Goal: Information Seeking & Learning: Find specific fact

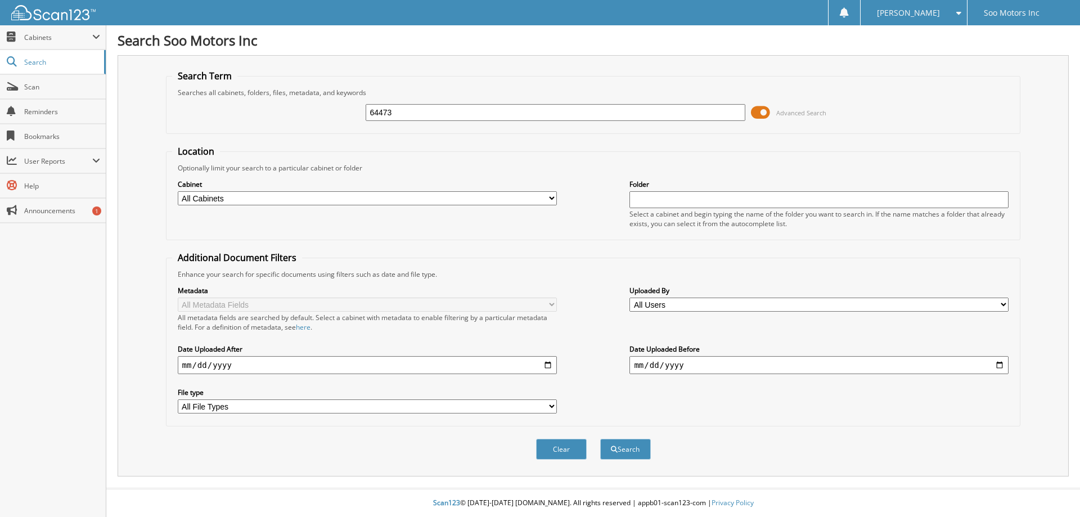
type input "64473"
click at [758, 113] on span at bounding box center [760, 112] width 19 height 17
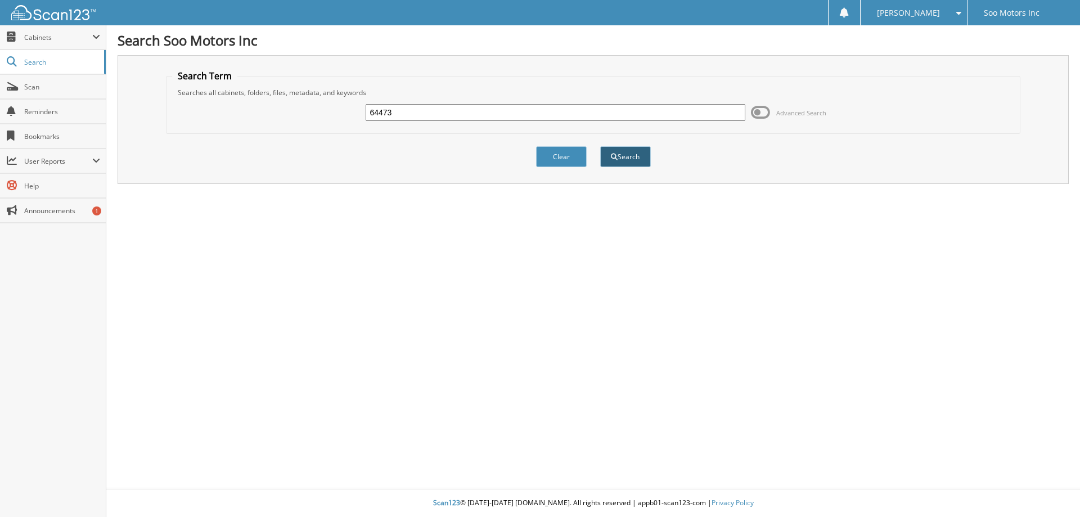
click at [631, 155] on button "Search" at bounding box center [625, 156] width 51 height 21
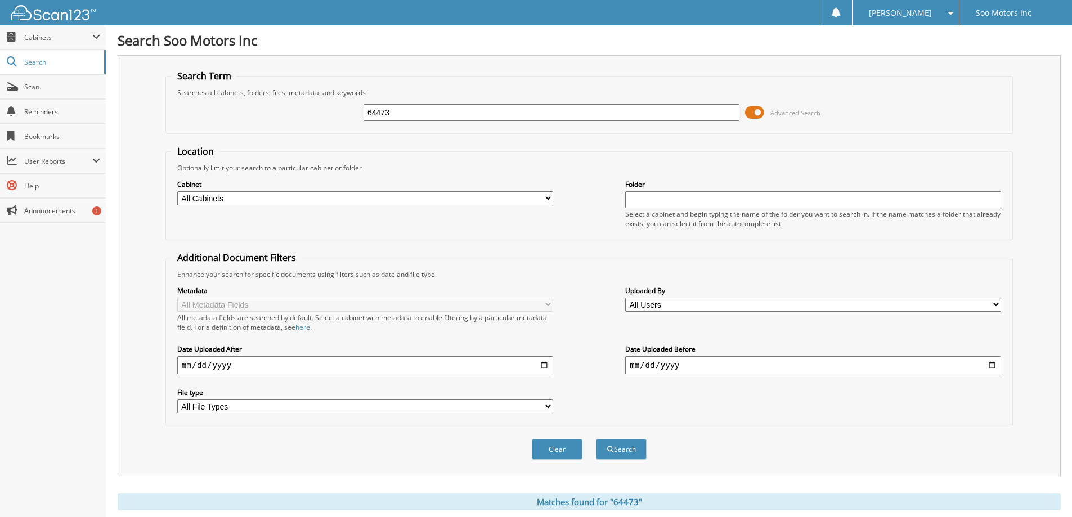
click at [757, 115] on span at bounding box center [754, 112] width 19 height 17
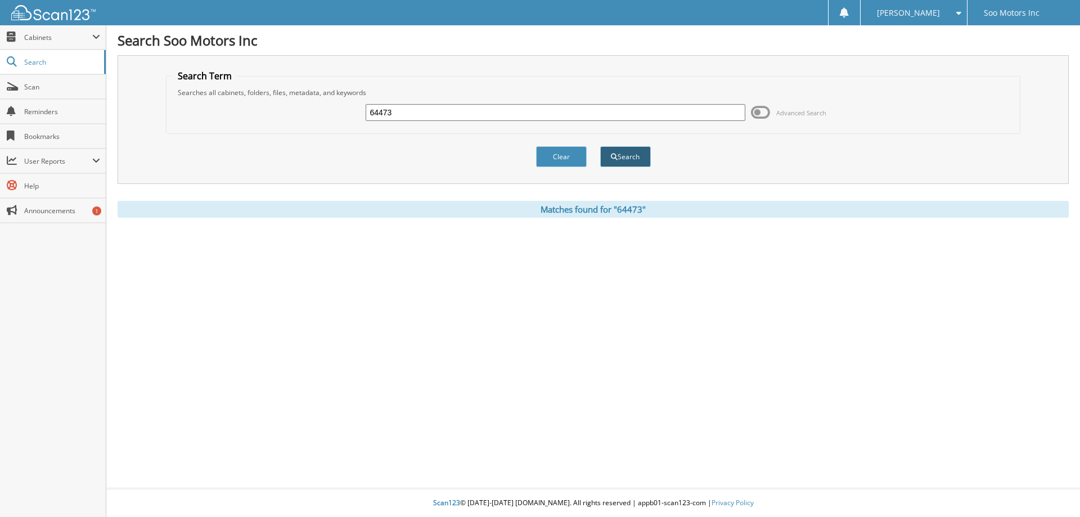
click at [632, 158] on button "Search" at bounding box center [625, 156] width 51 height 21
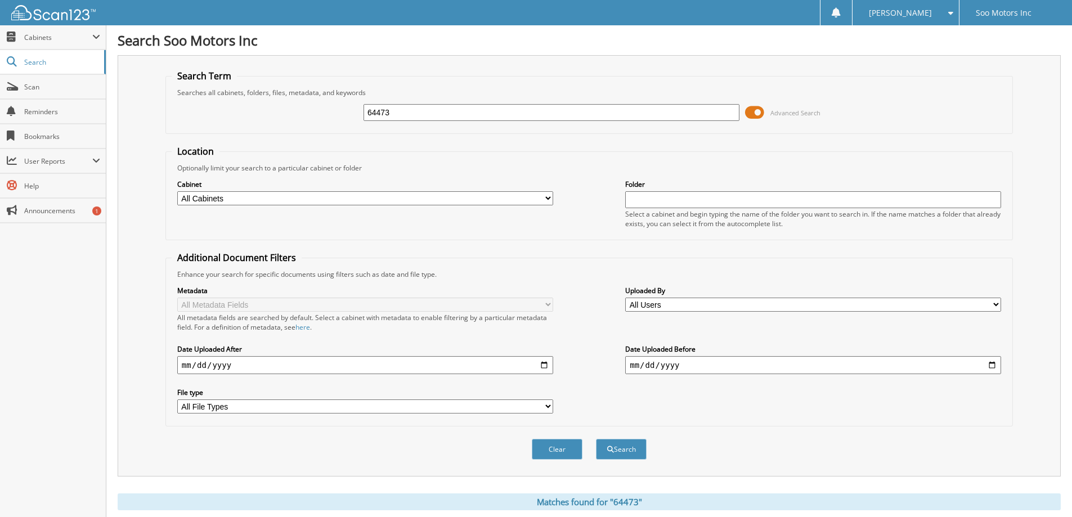
click at [754, 111] on span at bounding box center [754, 112] width 19 height 17
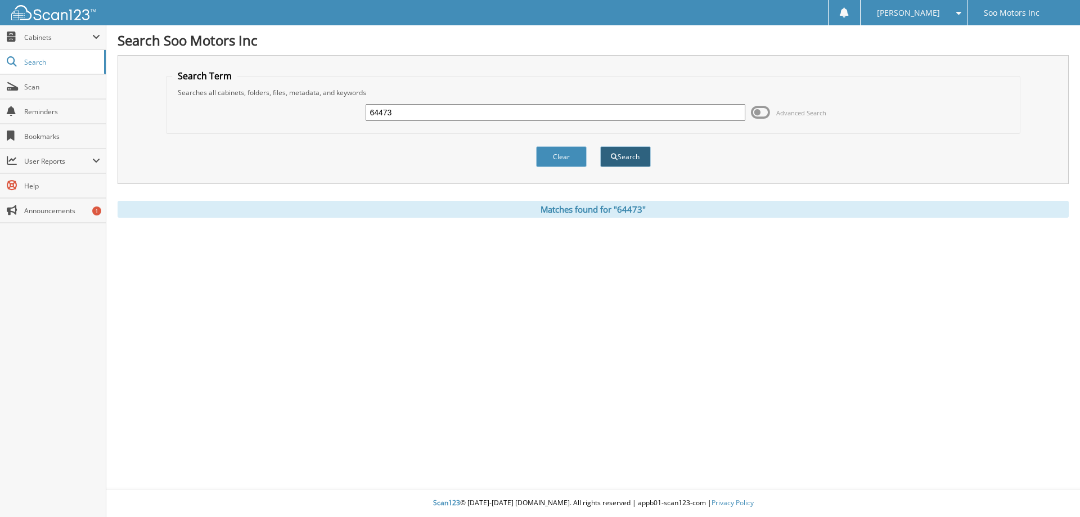
click at [631, 155] on button "Search" at bounding box center [625, 156] width 51 height 21
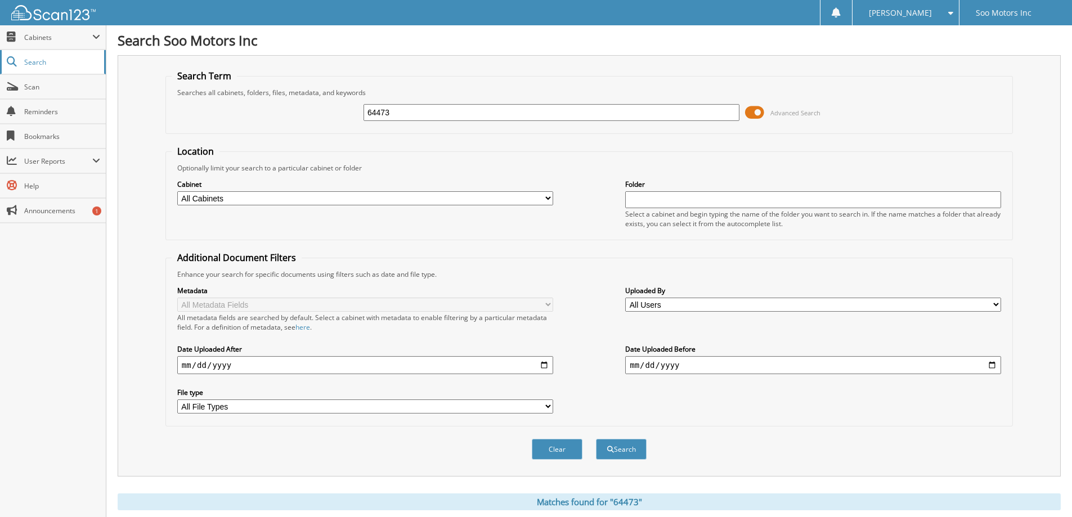
click at [30, 64] on span "Search" at bounding box center [61, 62] width 74 height 10
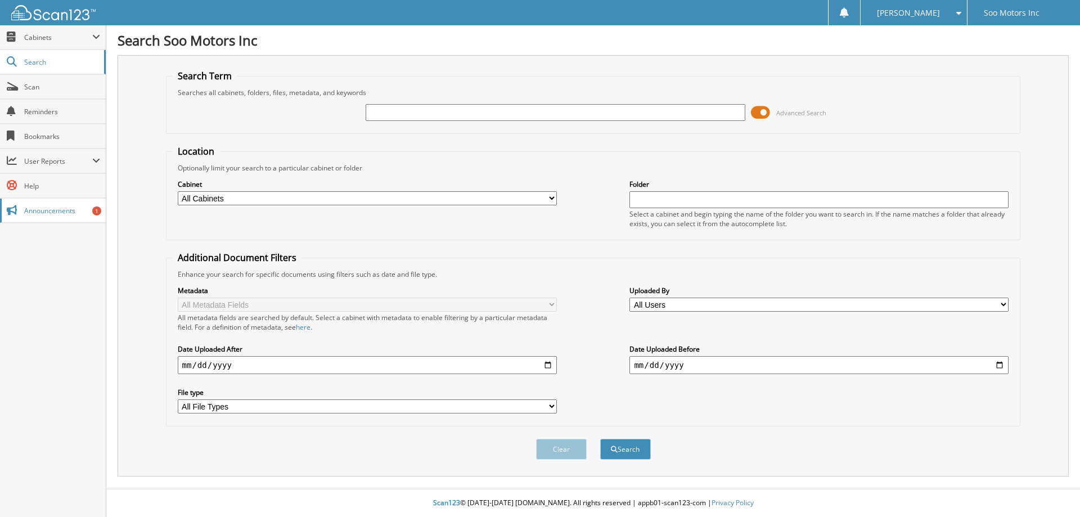
click at [88, 213] on span "Announcements" at bounding box center [62, 211] width 76 height 10
click at [795, 112] on span "Advanced Search" at bounding box center [801, 113] width 50 height 8
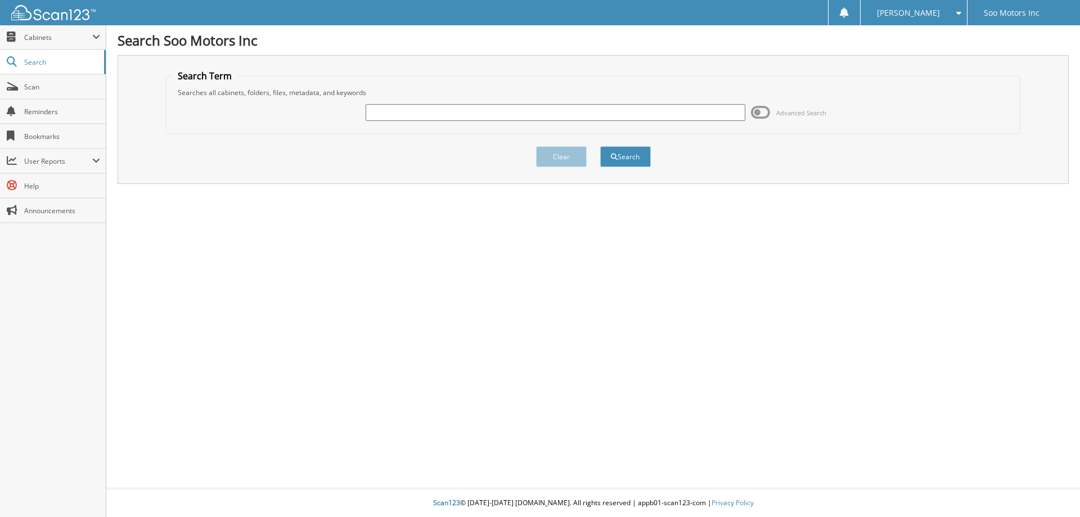
click at [542, 114] on input "text" at bounding box center [555, 112] width 379 height 17
type input "64473"
click at [600, 146] on button "Search" at bounding box center [625, 156] width 51 height 21
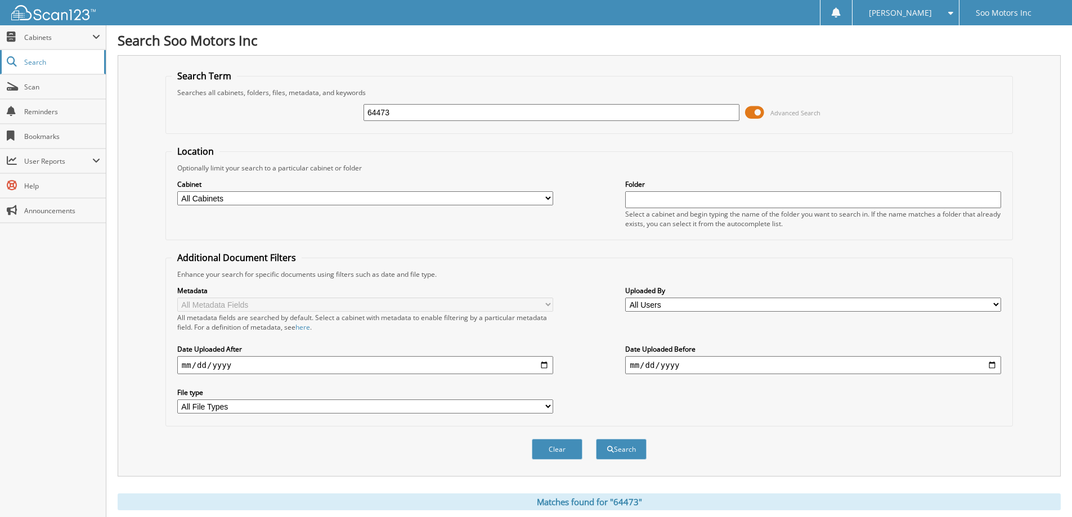
click at [50, 61] on span "Search" at bounding box center [61, 62] width 74 height 10
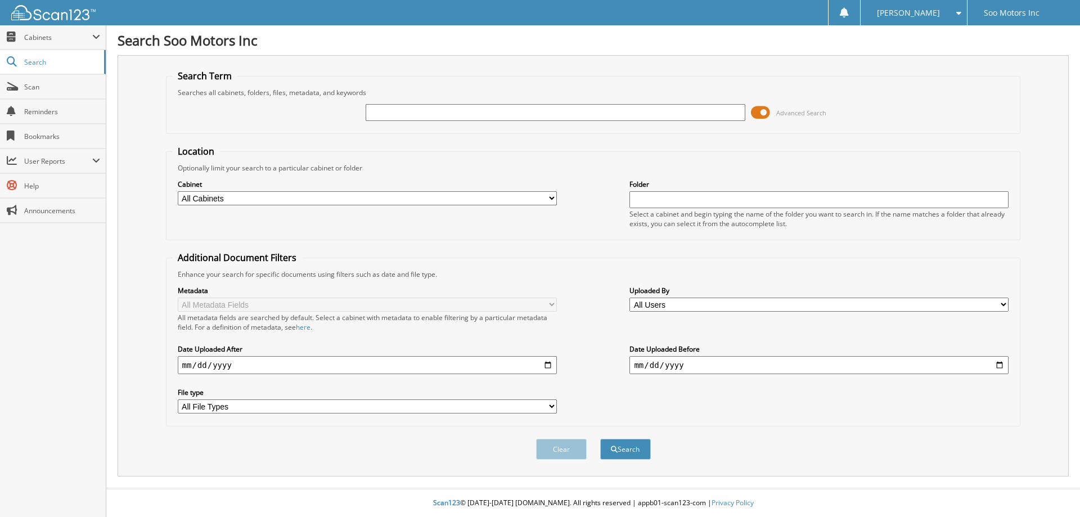
click at [807, 112] on span "Advanced Search" at bounding box center [801, 113] width 50 height 8
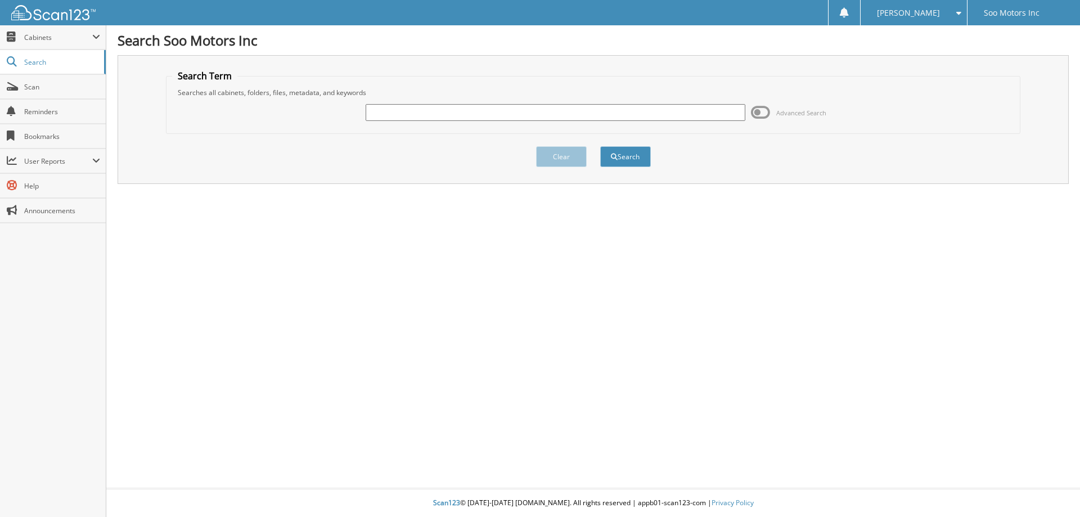
click at [807, 112] on span "Advanced Search" at bounding box center [801, 113] width 50 height 8
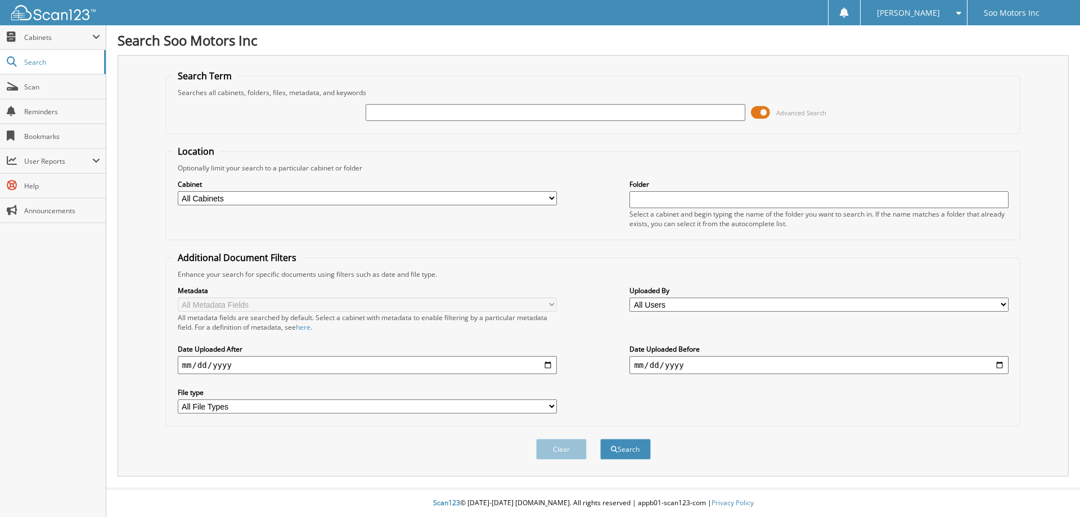
click at [807, 112] on span "Advanced Search" at bounding box center [801, 113] width 50 height 8
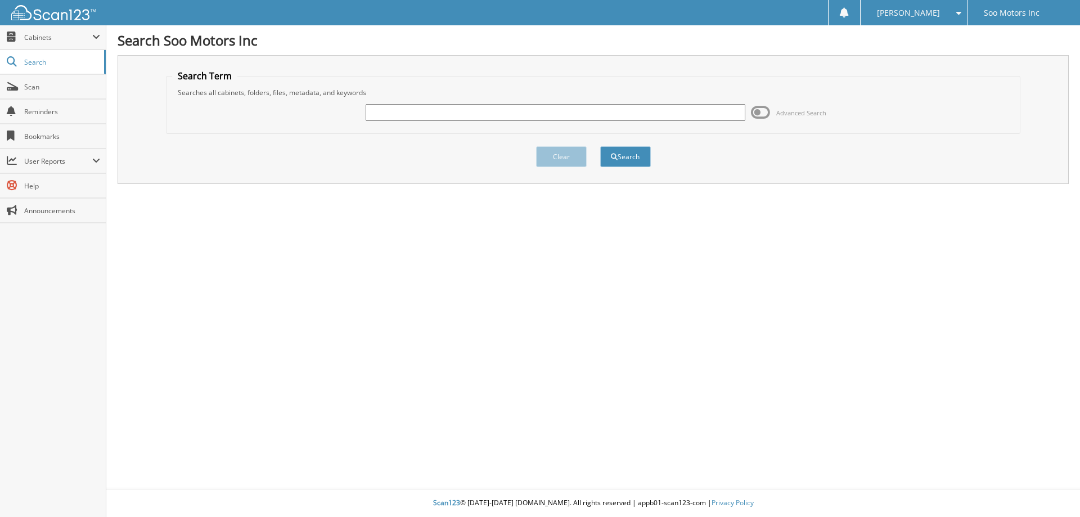
click at [490, 117] on input "text" at bounding box center [555, 112] width 379 height 17
type input "64473"
click at [624, 157] on button "Search" at bounding box center [625, 156] width 51 height 21
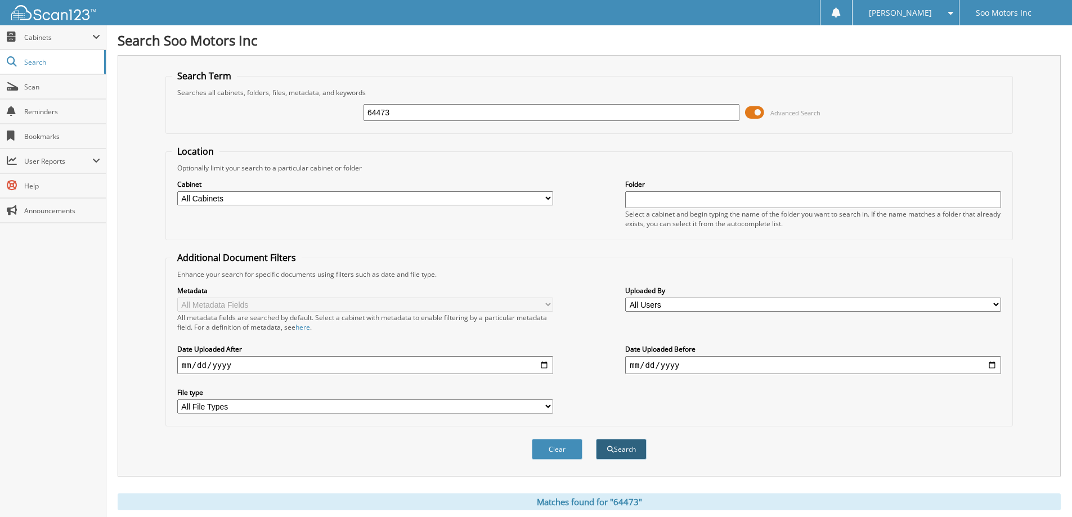
click at [631, 450] on button "Search" at bounding box center [621, 449] width 51 height 21
click at [41, 191] on link "Help" at bounding box center [53, 186] width 106 height 24
click at [840, 16] on div at bounding box center [835, 13] width 9 height 10
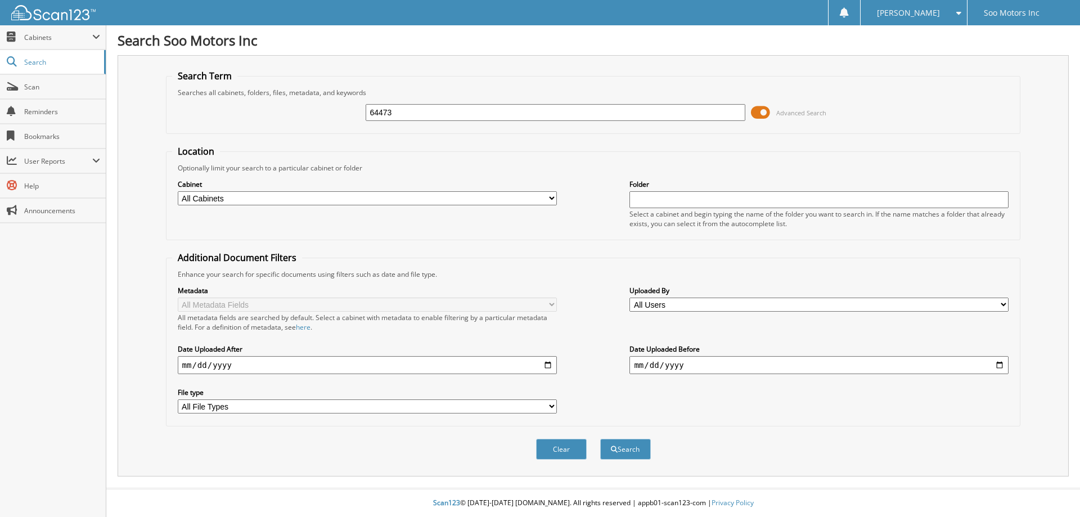
type input "64473"
click at [600, 439] on button "Search" at bounding box center [625, 449] width 51 height 21
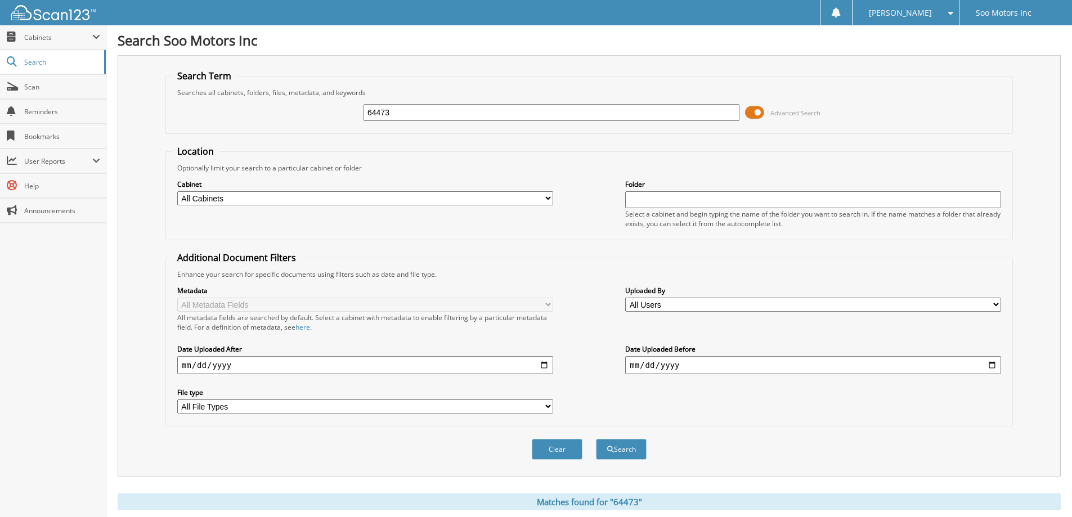
click at [760, 113] on span at bounding box center [754, 112] width 19 height 17
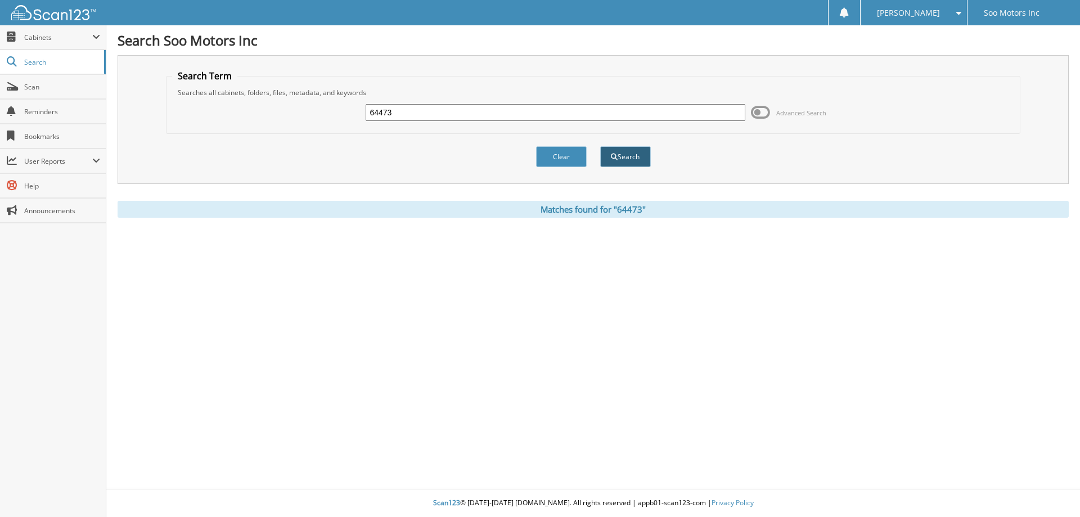
click at [635, 160] on button "Search" at bounding box center [625, 156] width 51 height 21
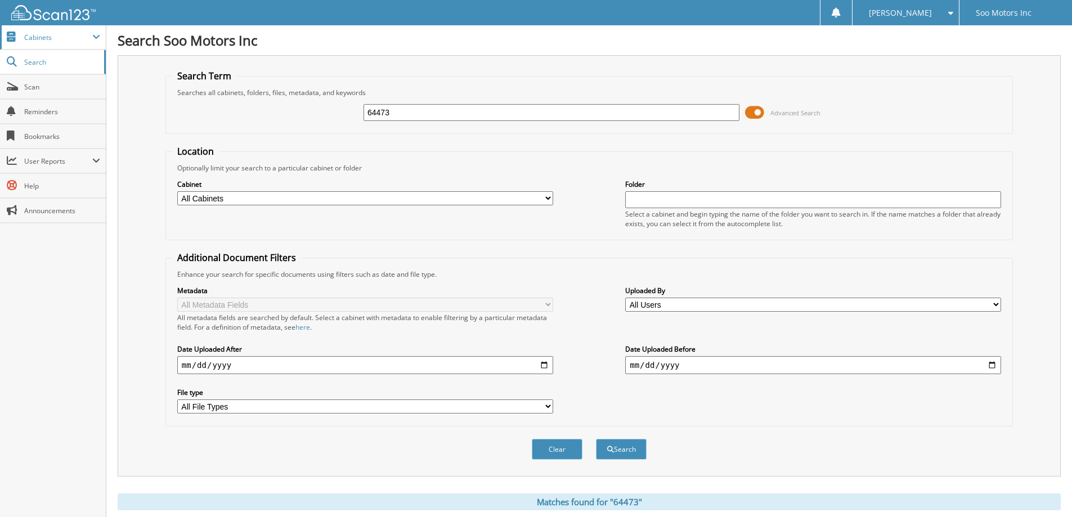
click at [65, 40] on span "Cabinets" at bounding box center [58, 38] width 68 height 10
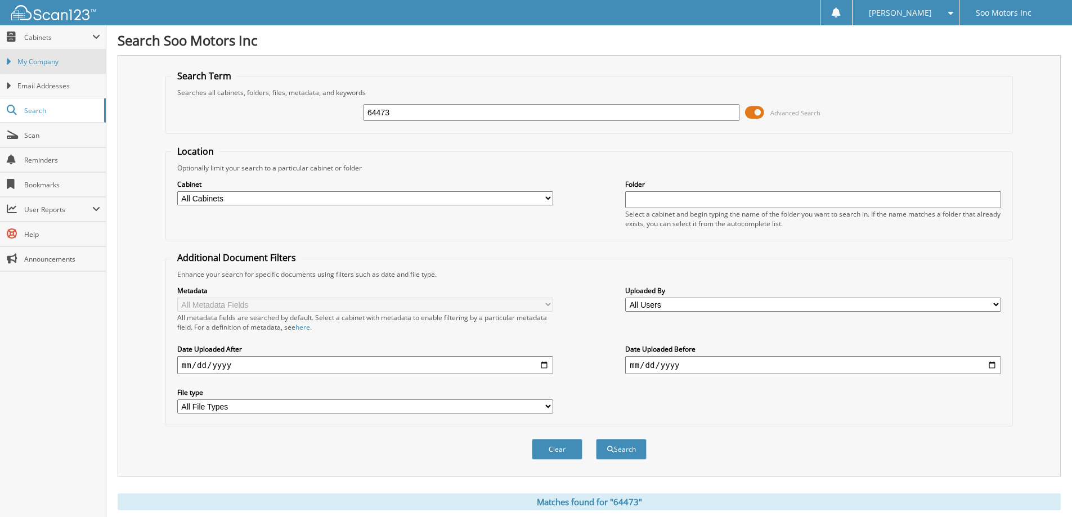
click at [50, 66] on span "My Company" at bounding box center [58, 62] width 83 height 10
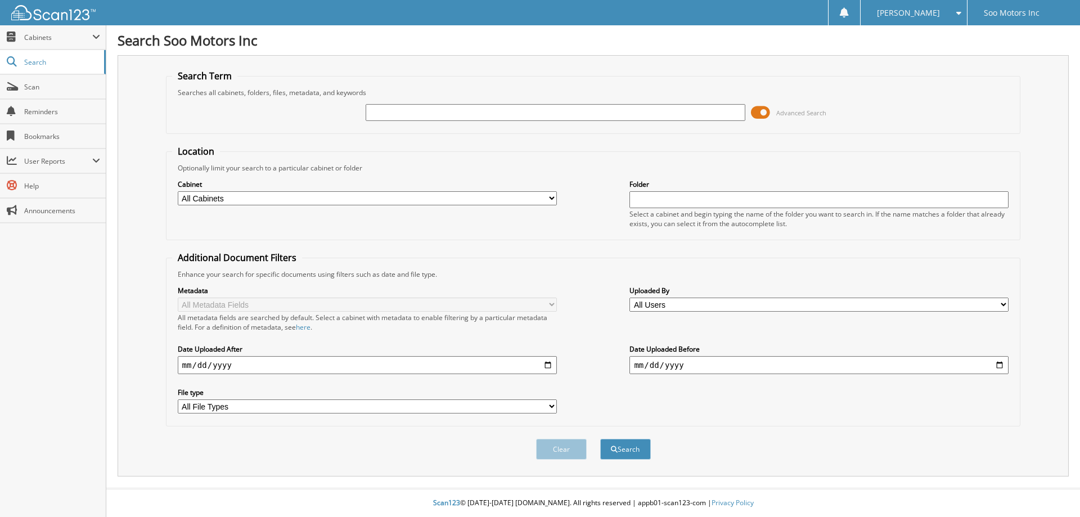
click at [766, 114] on span at bounding box center [760, 112] width 19 height 17
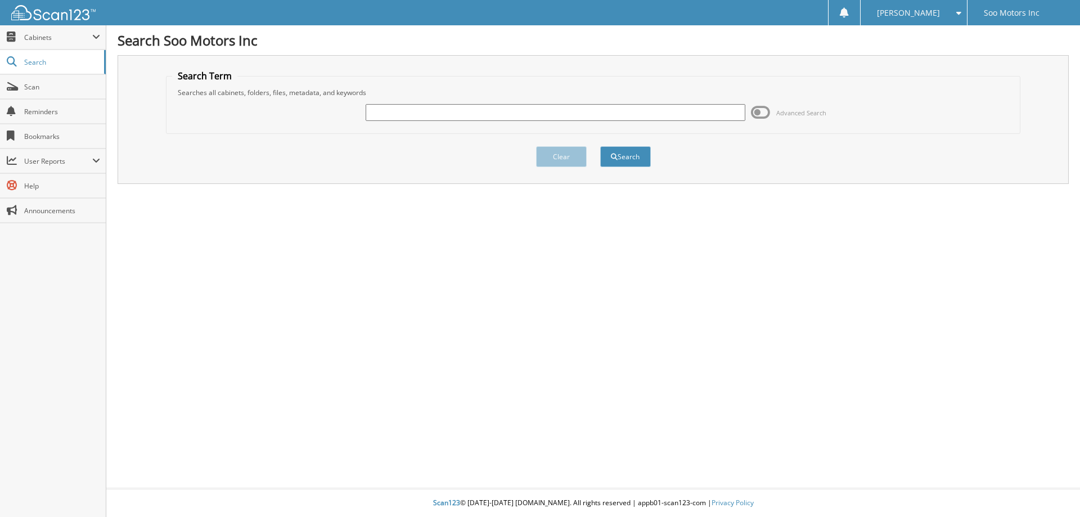
click at [648, 114] on input "text" at bounding box center [555, 112] width 379 height 17
type input "61173"
click at [617, 156] on span "submit" at bounding box center [614, 157] width 7 height 7
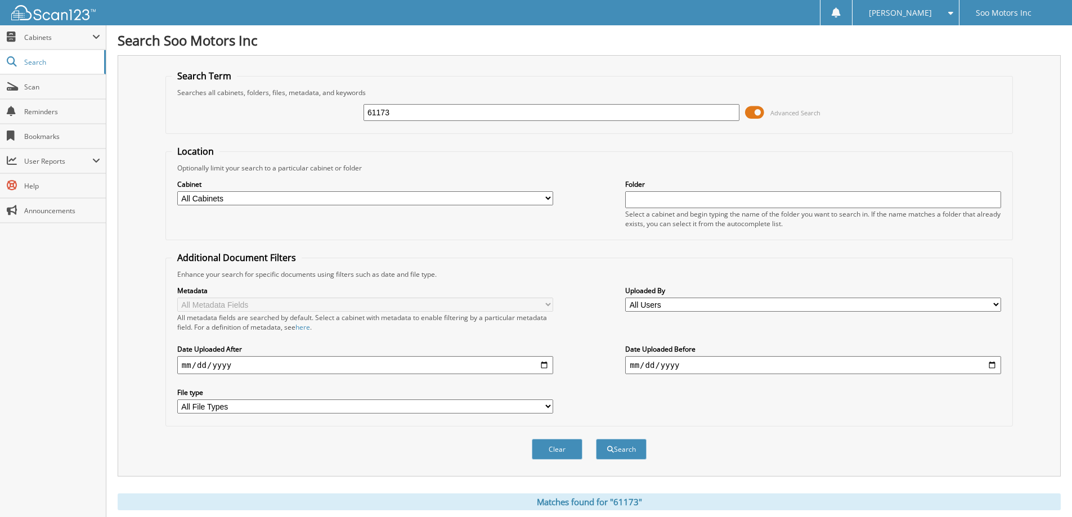
click at [840, 14] on div at bounding box center [835, 13] width 9 height 10
